Goal: Check status: Check status

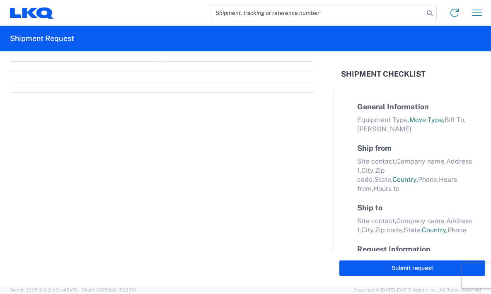
select select "FULL"
select select "LBS"
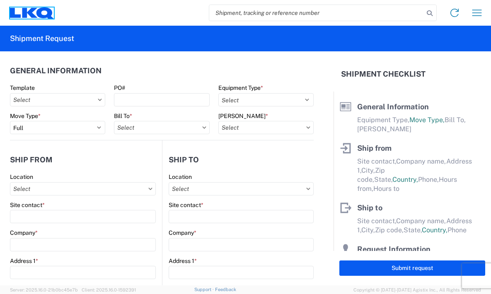
click at [45, 16] on icon at bounding box center [44, 12] width 17 height 11
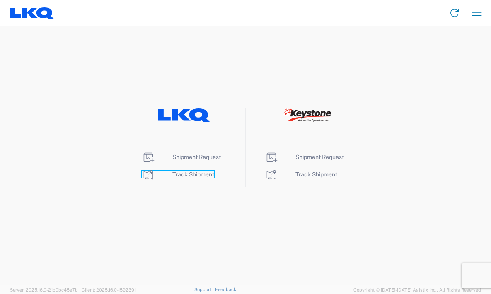
click at [181, 176] on span "Track Shipment" at bounding box center [193, 174] width 42 height 7
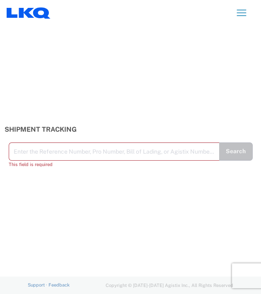
drag, startPoint x: 148, startPoint y: 158, endPoint x: 138, endPoint y: 149, distance: 13.0
click at [138, 149] on input "text" at bounding box center [114, 151] width 201 height 15
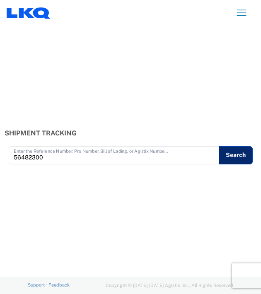
type input "56482300"
click at [225, 150] on button "Search" at bounding box center [236, 155] width 34 height 18
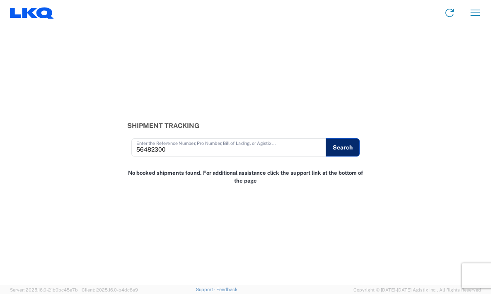
click at [347, 145] on button "Search" at bounding box center [343, 147] width 34 height 18
click at [344, 150] on button "Search" at bounding box center [343, 147] width 34 height 18
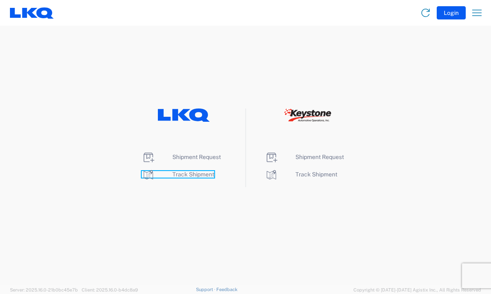
click at [181, 176] on span "Track Shipment" at bounding box center [193, 174] width 42 height 7
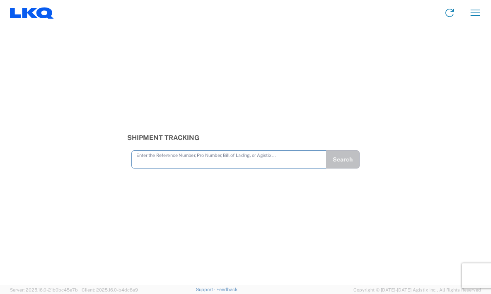
click at [198, 158] on input "text" at bounding box center [229, 159] width 186 height 15
click at [215, 159] on input "text" at bounding box center [229, 159] width 186 height 15
type input "56482300"
click at [338, 153] on button "Search" at bounding box center [343, 159] width 34 height 18
